Goal: Task Accomplishment & Management: Complete application form

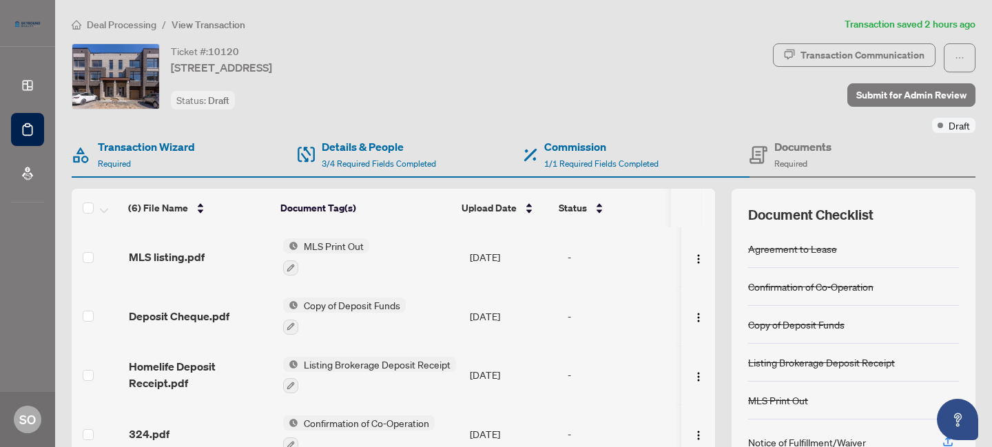
scroll to position [60, 0]
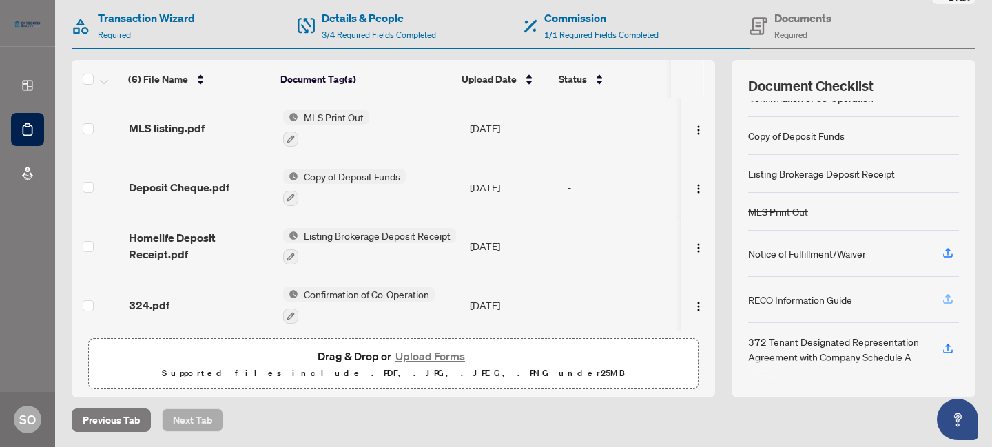
click at [942, 294] on icon "button" at bounding box center [948, 299] width 12 height 12
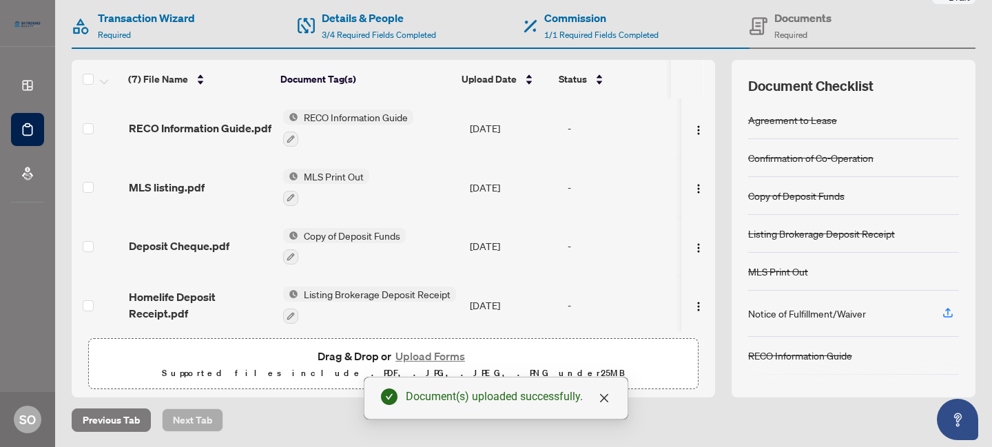
scroll to position [52, 0]
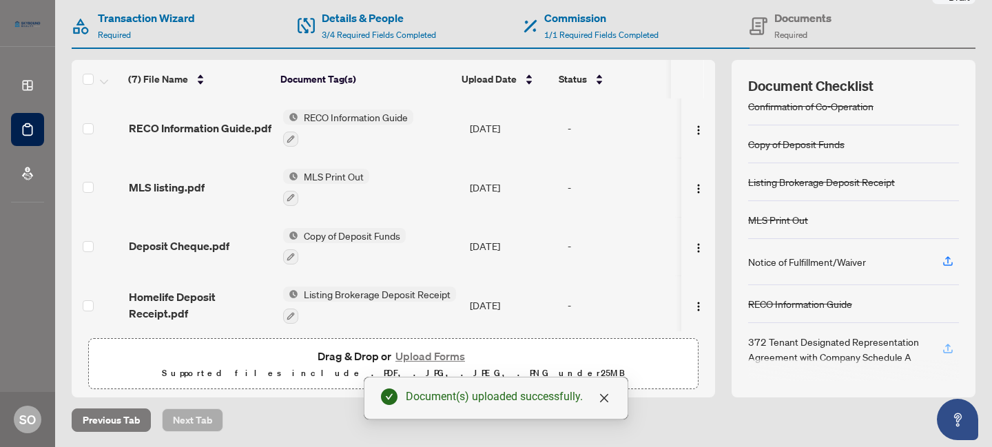
click at [946, 344] on icon "button" at bounding box center [949, 347] width 6 height 7
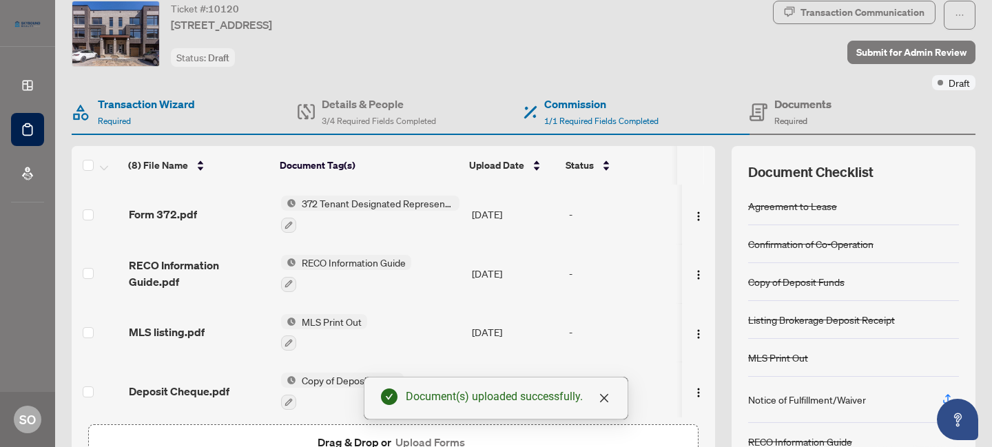
scroll to position [0, 0]
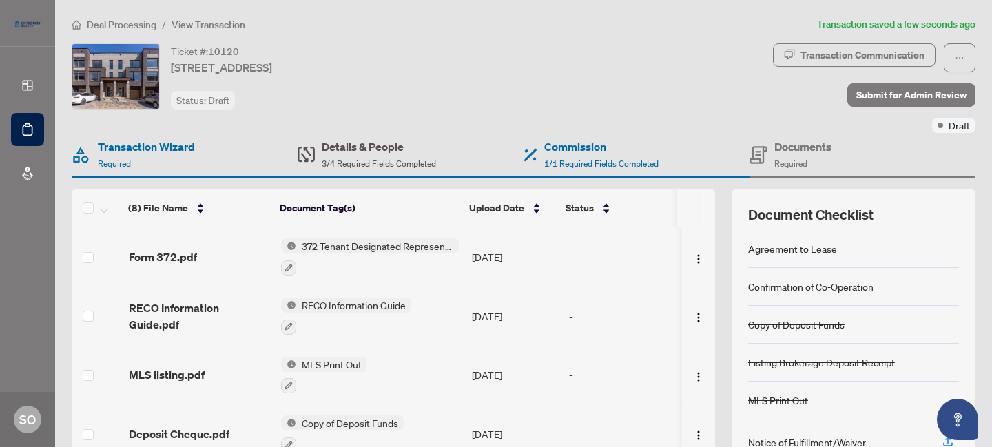
click at [369, 159] on span "3/4 Required Fields Completed" at bounding box center [379, 164] width 114 height 10
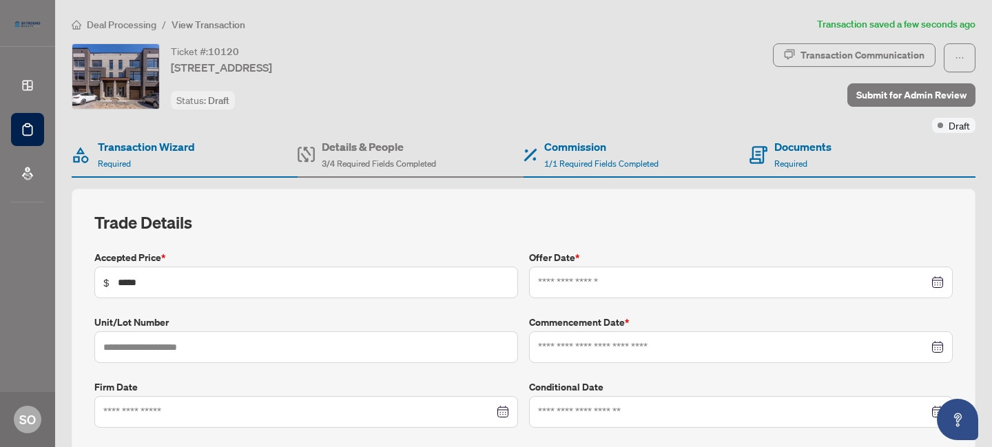
type input "**********"
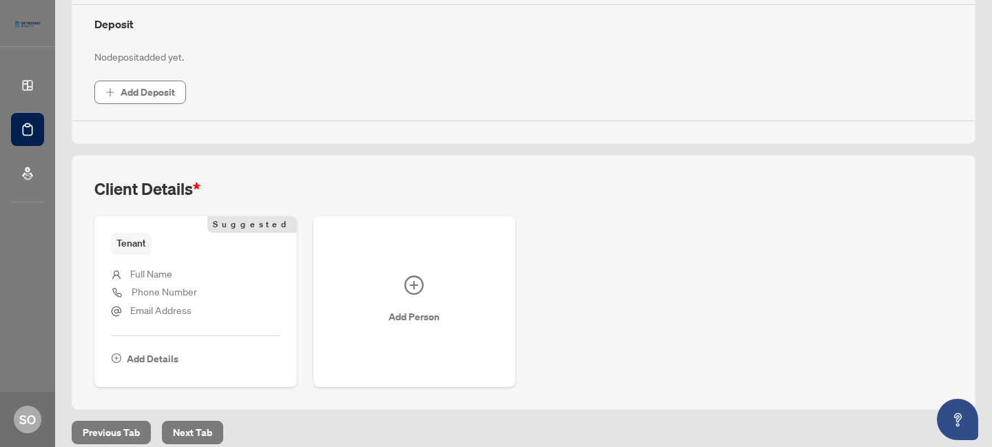
scroll to position [518, 0]
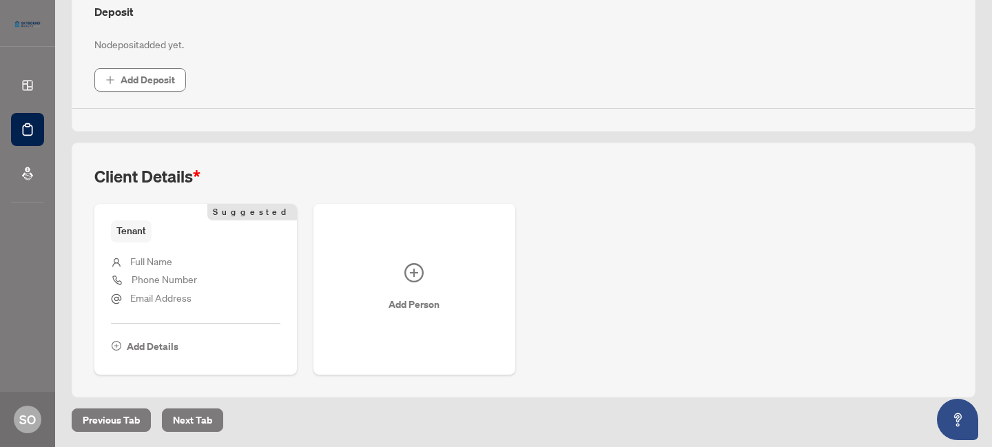
click at [180, 258] on li "Full Name" at bounding box center [196, 263] width 170 height 18
click at [153, 307] on ul "Full Name Phone Number Email Address" at bounding box center [196, 278] width 170 height 71
click at [151, 346] on span "Add Details" at bounding box center [153, 347] width 52 height 22
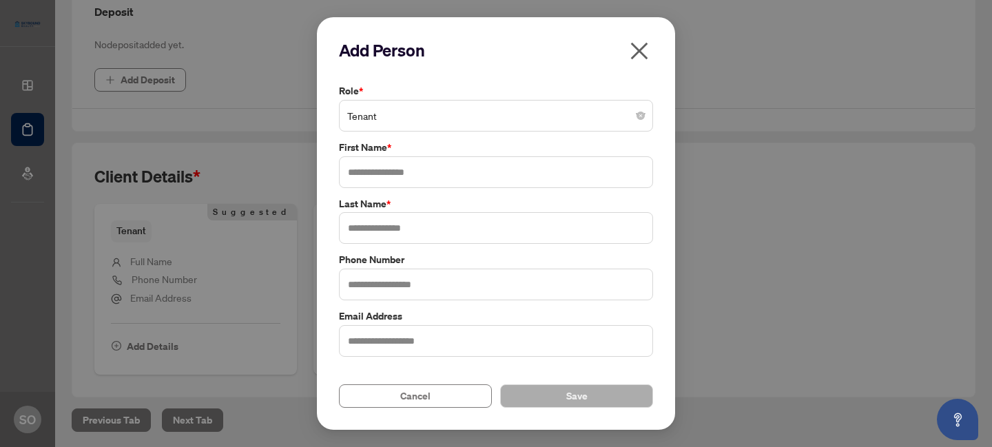
click at [406, 115] on span "Tenant" at bounding box center [496, 116] width 298 height 26
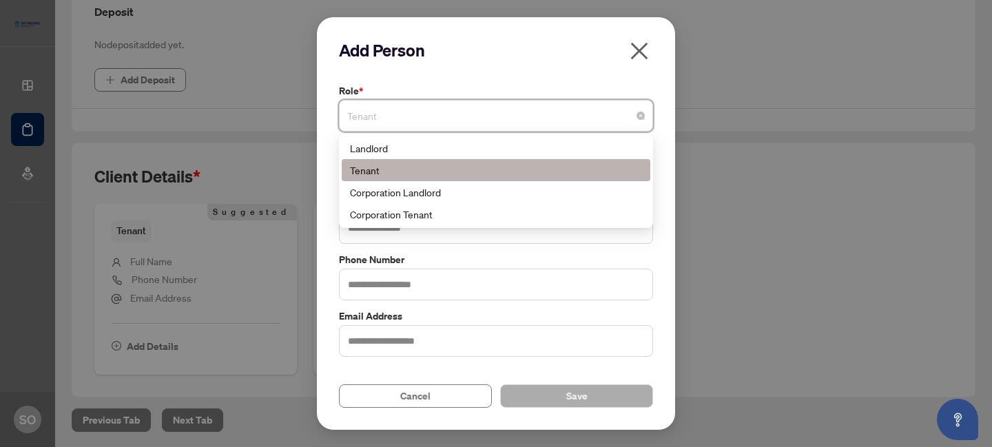
click at [389, 174] on div "Tenant" at bounding box center [496, 170] width 292 height 15
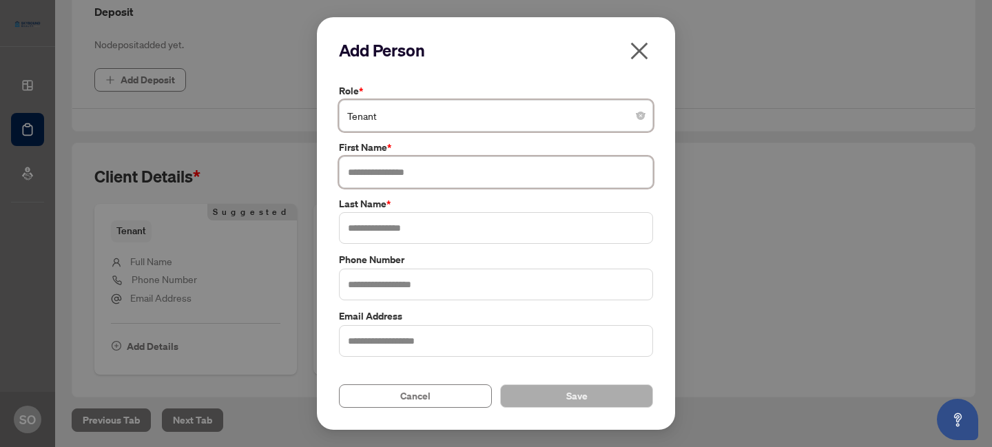
click at [387, 170] on input "text" at bounding box center [496, 172] width 314 height 32
type input "******"
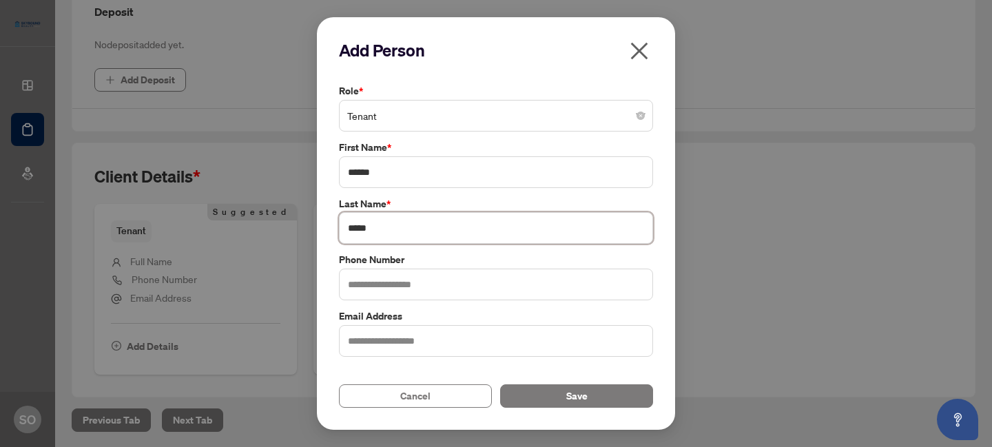
type input "*****"
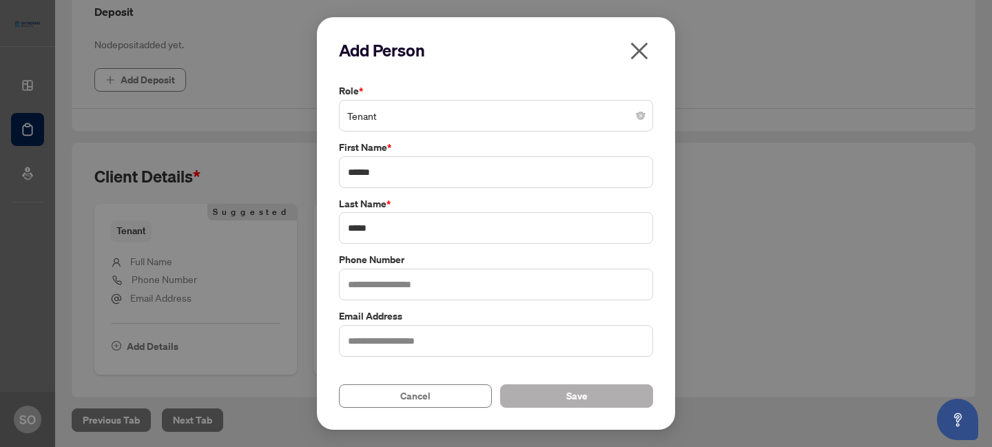
click at [593, 400] on button "Save" at bounding box center [576, 396] width 153 height 23
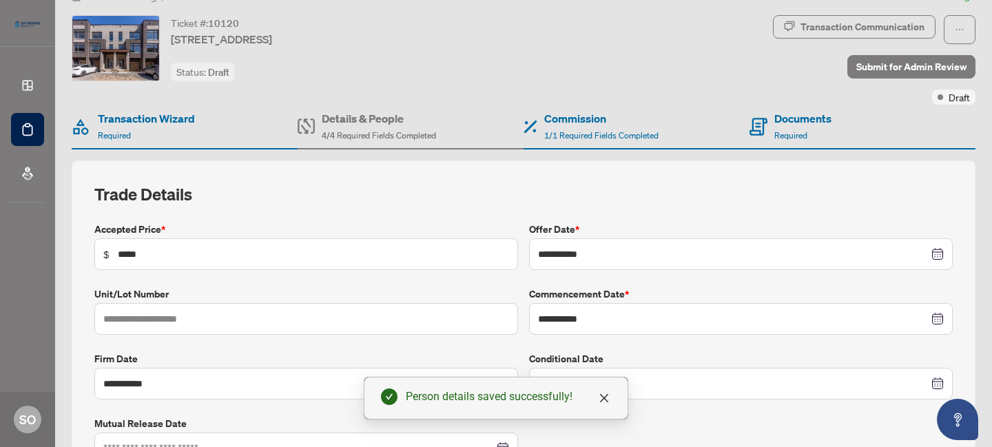
scroll to position [0, 0]
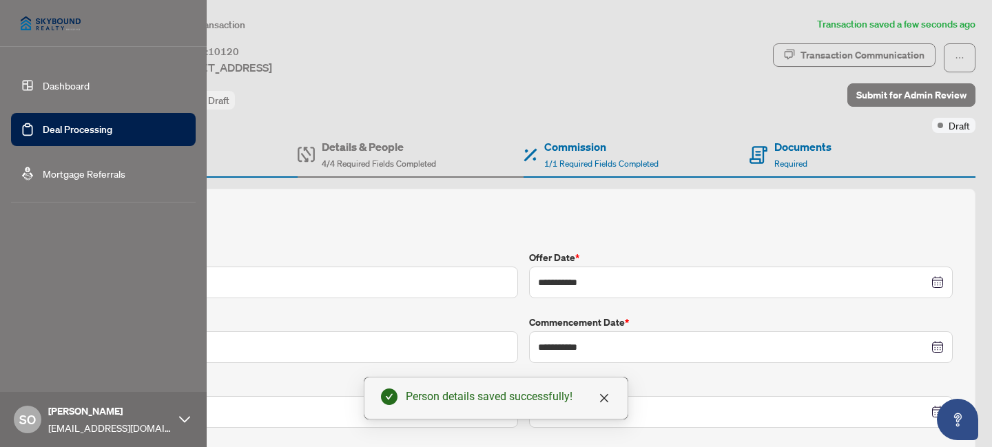
click at [71, 85] on link "Dashboard" at bounding box center [66, 85] width 47 height 12
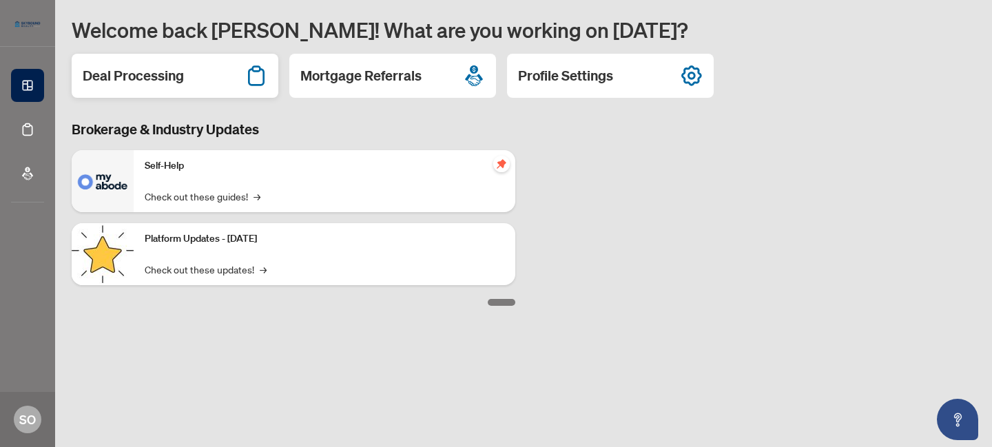
click at [187, 79] on div "Deal Processing" at bounding box center [175, 76] width 207 height 44
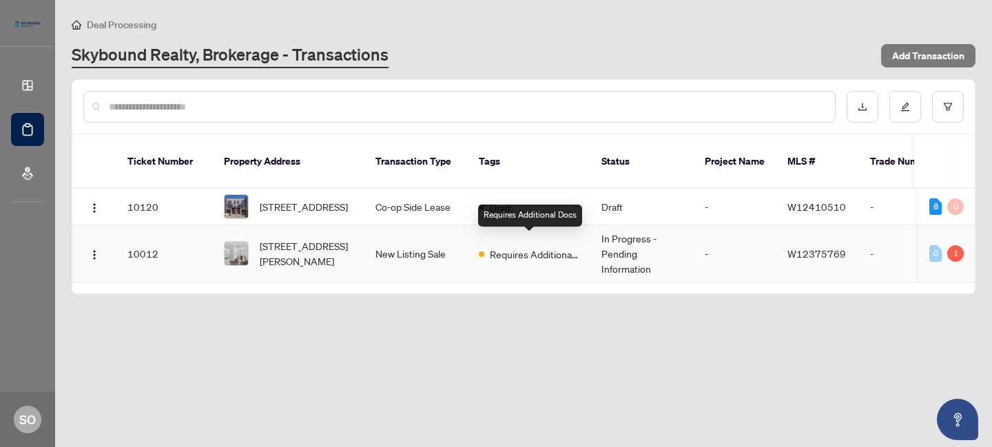
click at [540, 249] on span "Requires Additional Docs" at bounding box center [535, 254] width 90 height 15
